Goal: Find specific page/section: Find specific page/section

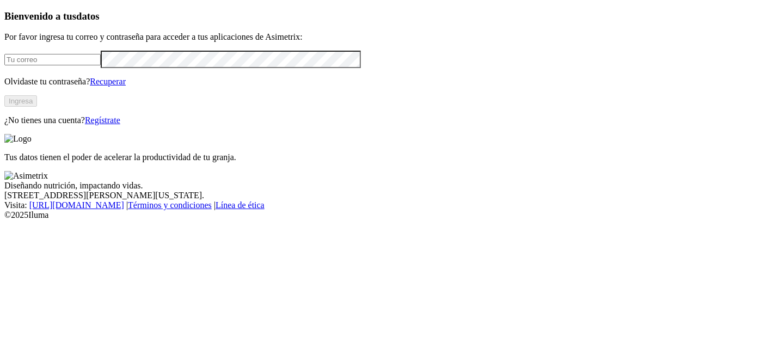
type input "manuela.chavarria@asimetrix.co"
click at [37, 107] on button "Ingresa" at bounding box center [20, 100] width 33 height 11
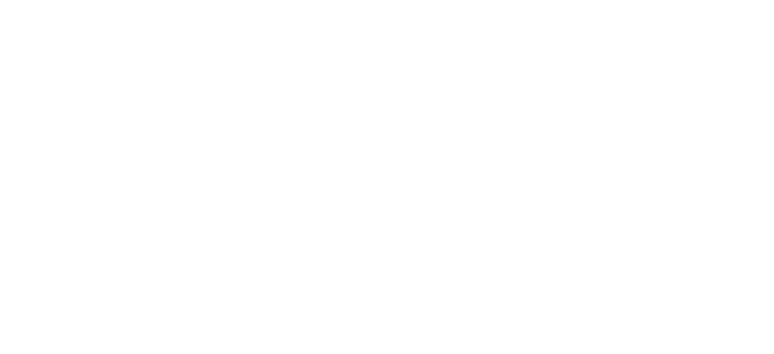
type input "machijure 1"
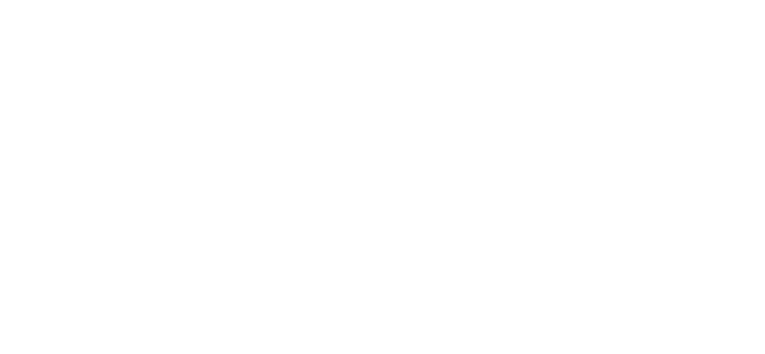
scroll to position [81, 0]
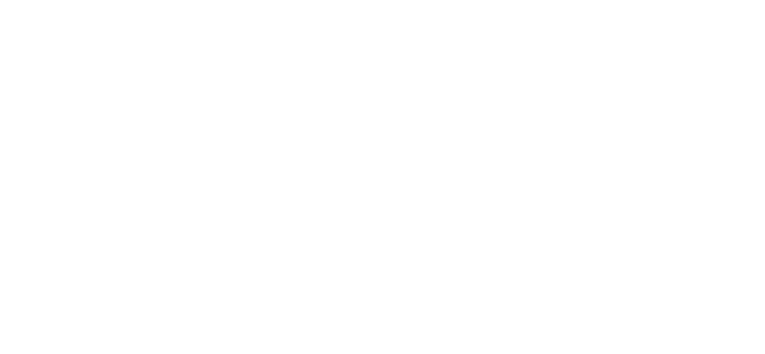
type input "mach"
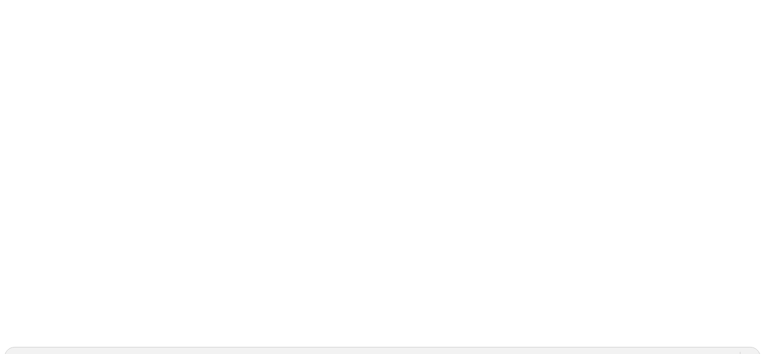
scroll to position [0, 0]
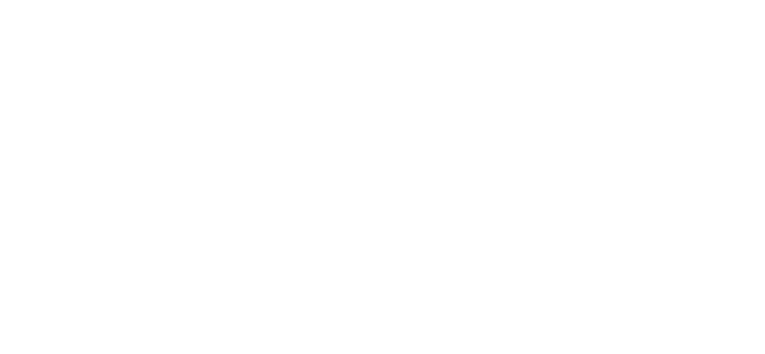
type input "machijure 2"
type input "machijure 4"
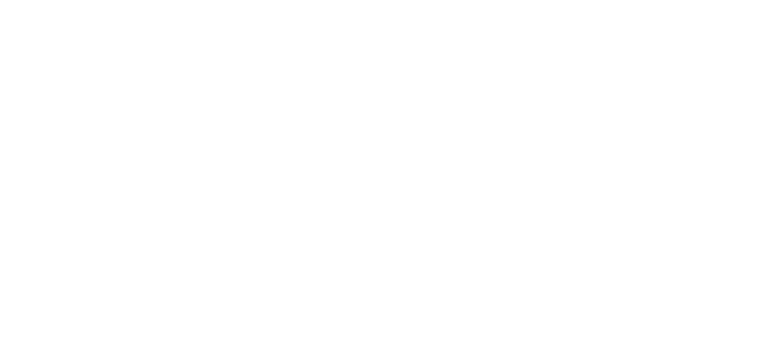
type input "machijure 5"
type input "machijure 6"
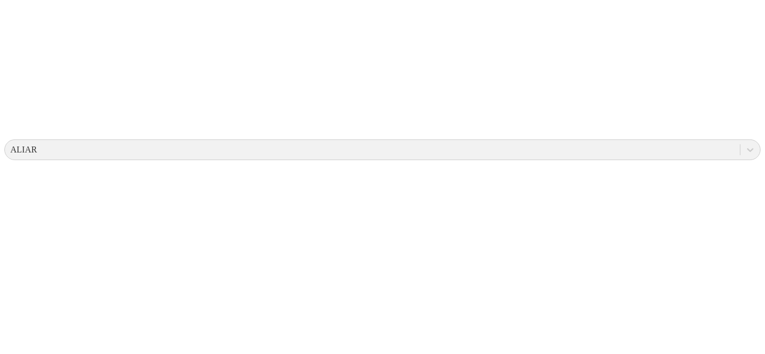
scroll to position [40, 0]
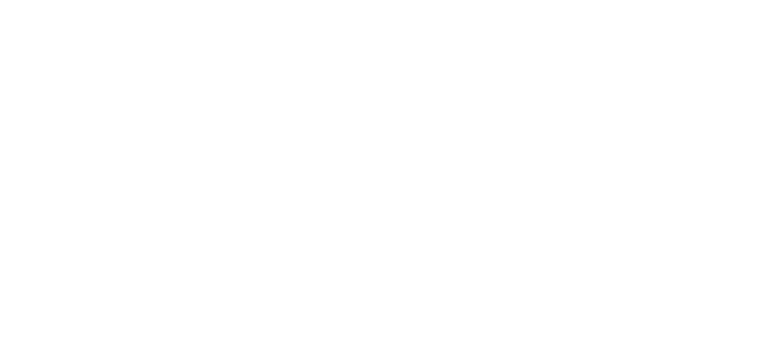
type input "MACHIJURE 9"
type input "machiju"
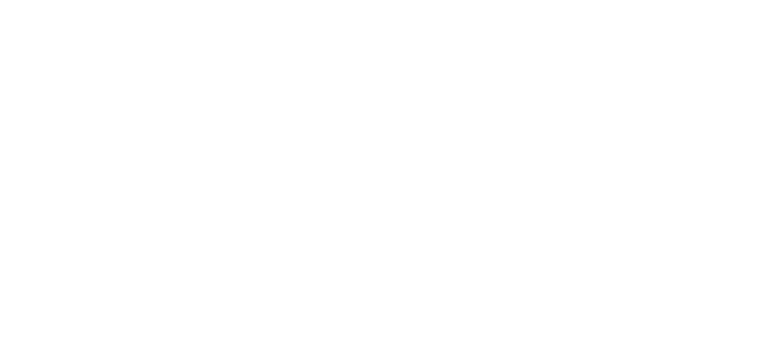
type input "machijure 19"
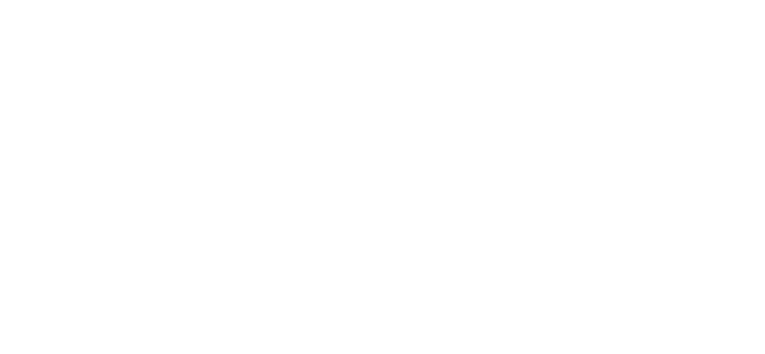
type input "machijure 13"
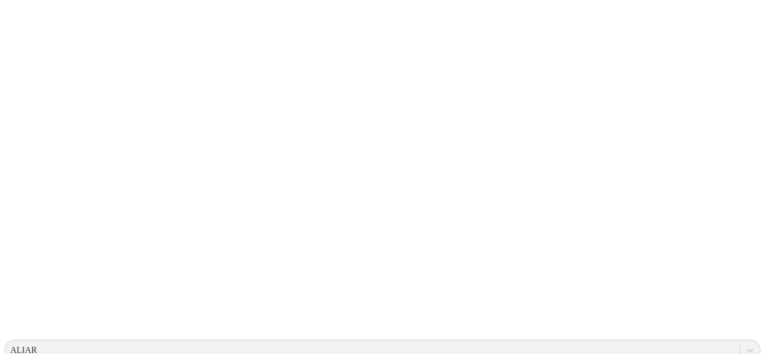
scroll to position [0, 0]
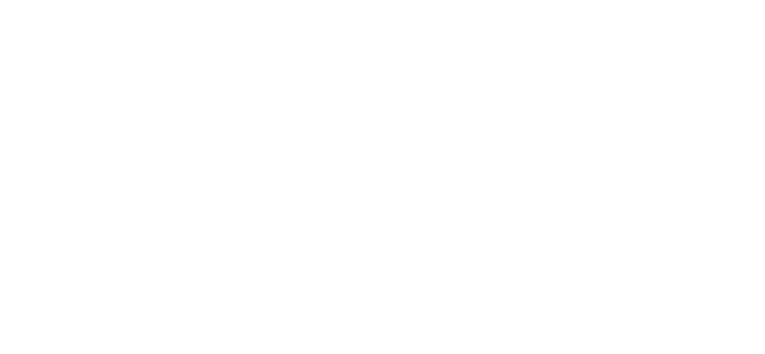
type input "machijure 14"
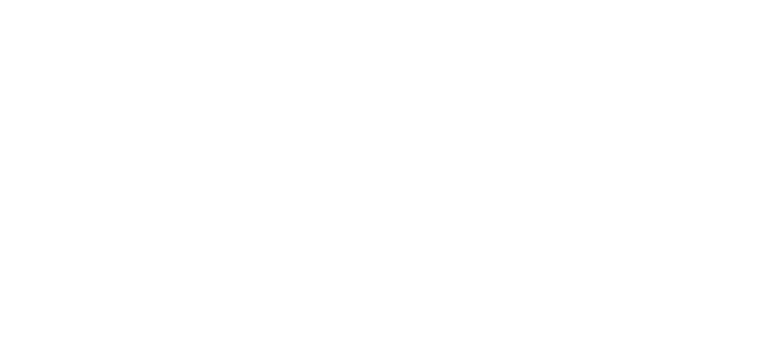
type input "a"
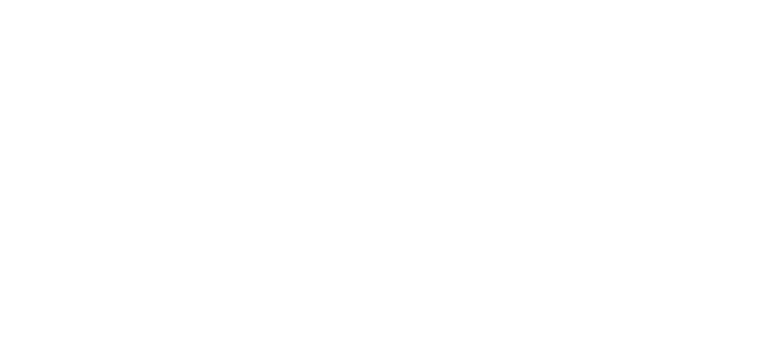
type input "MACHI"
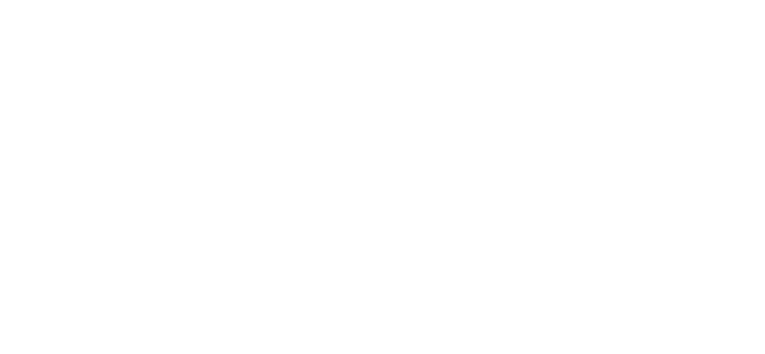
type input "machijure 18"
type input "r"
type input "y"
type input "tonina"
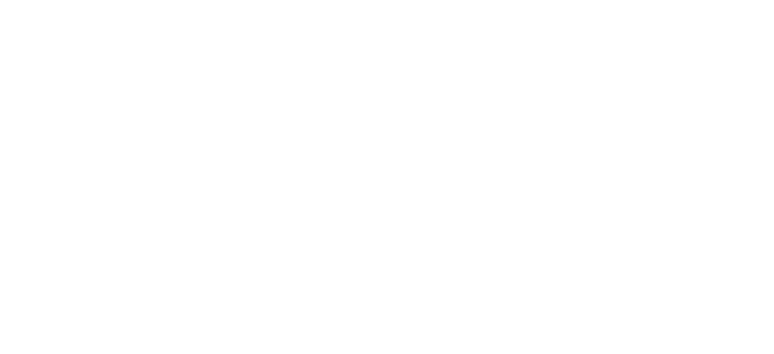
scroll to position [771, 0]
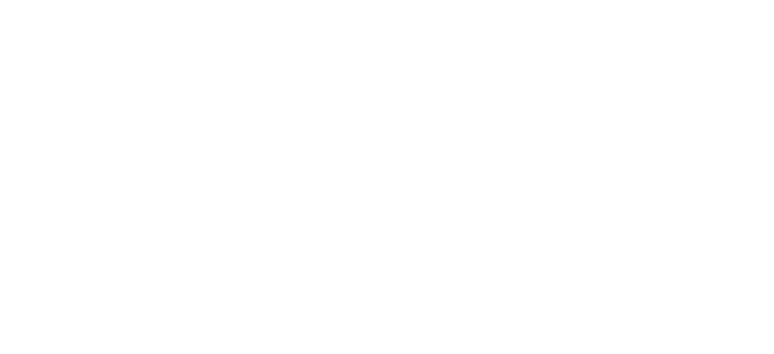
scroll to position [572, 0]
